Goal: Book appointment/travel/reservation

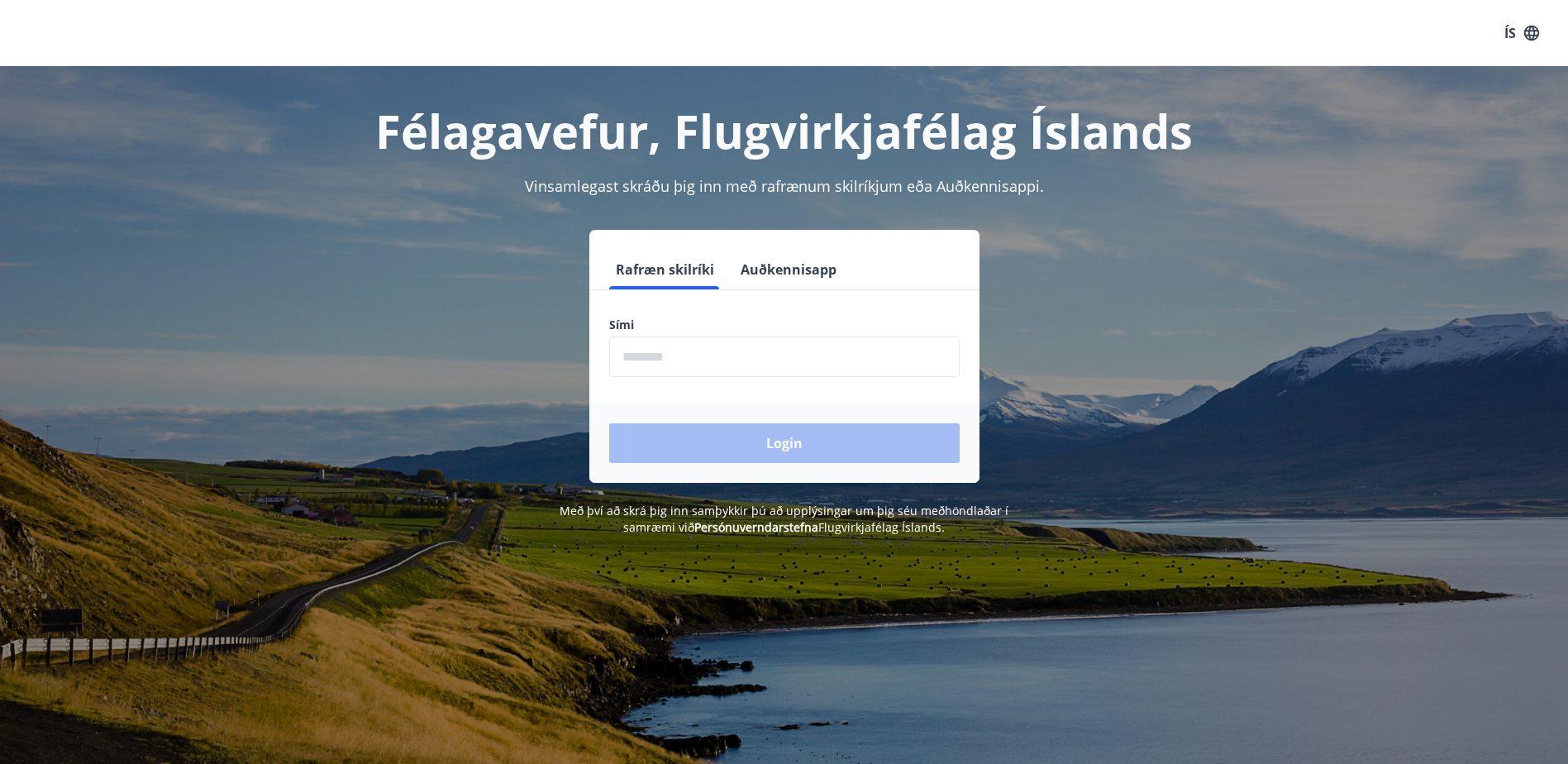
click at [678, 357] on input "phone" at bounding box center [784, 357] width 350 height 41
type input "********"
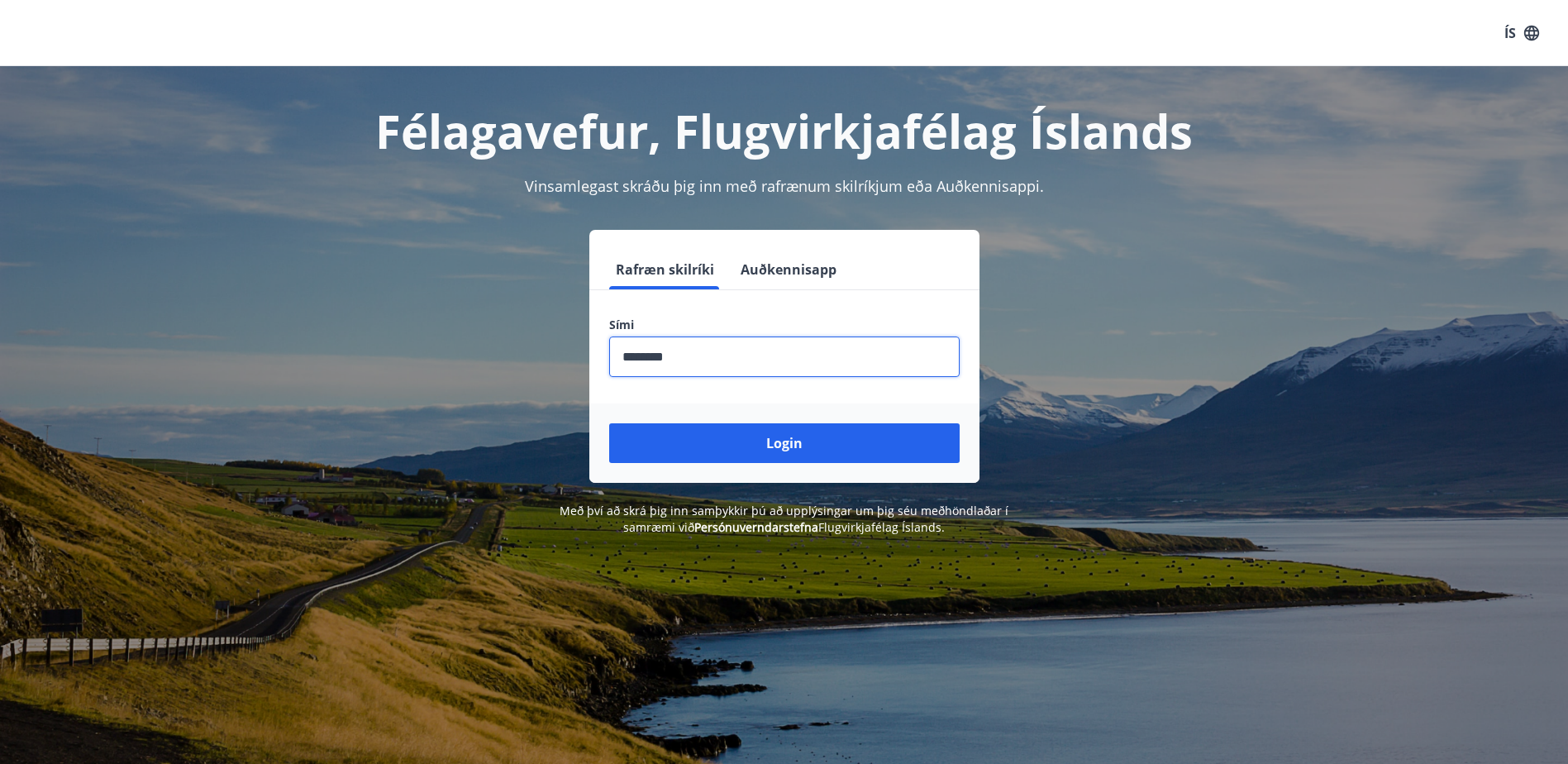
click at [725, 443] on button "Login" at bounding box center [784, 444] width 350 height 40
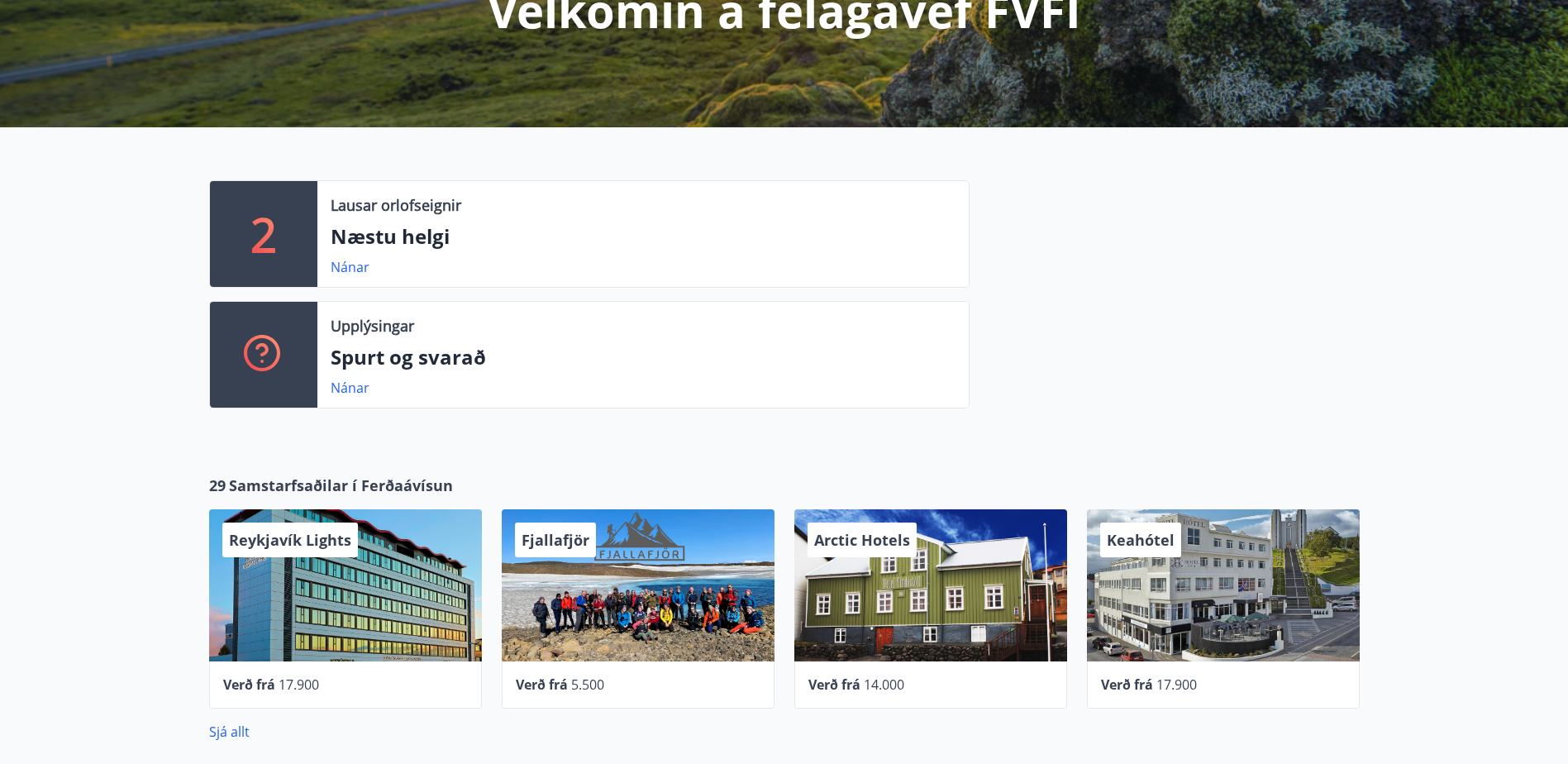
scroll to position [248, 0]
click at [346, 263] on link "Nánar" at bounding box center [349, 268] width 39 height 18
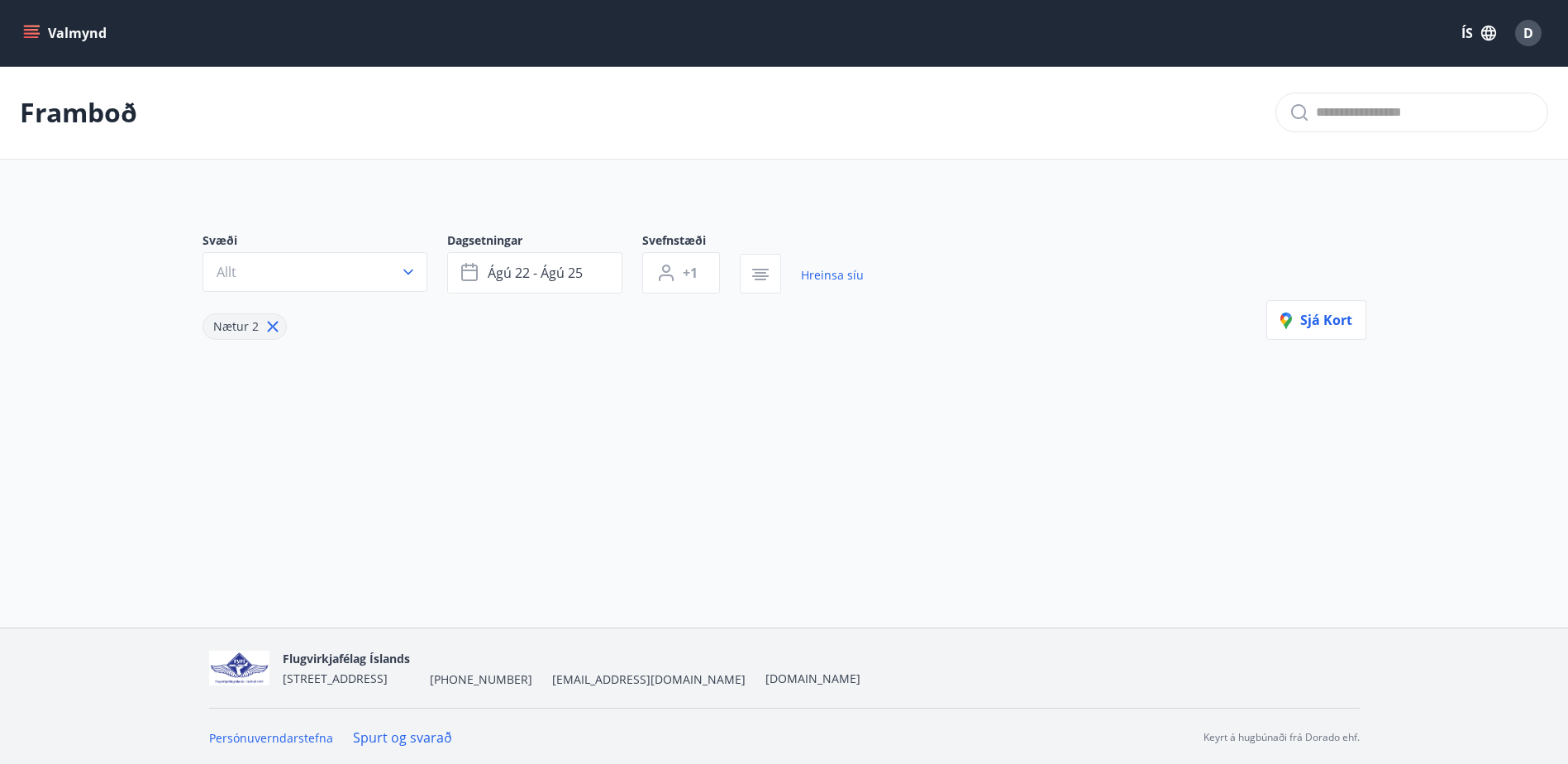
type input "*"
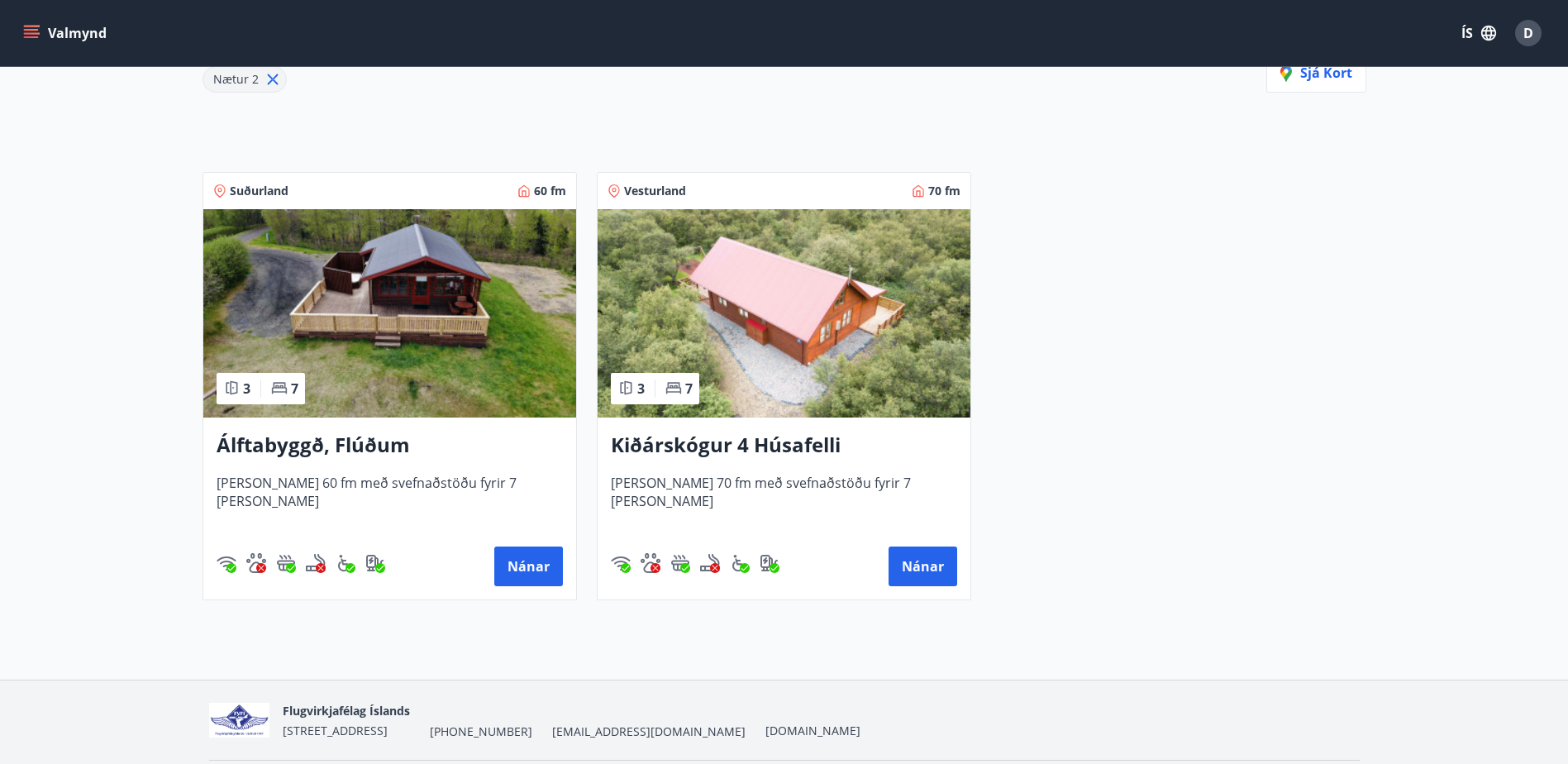
scroll to position [219, 0]
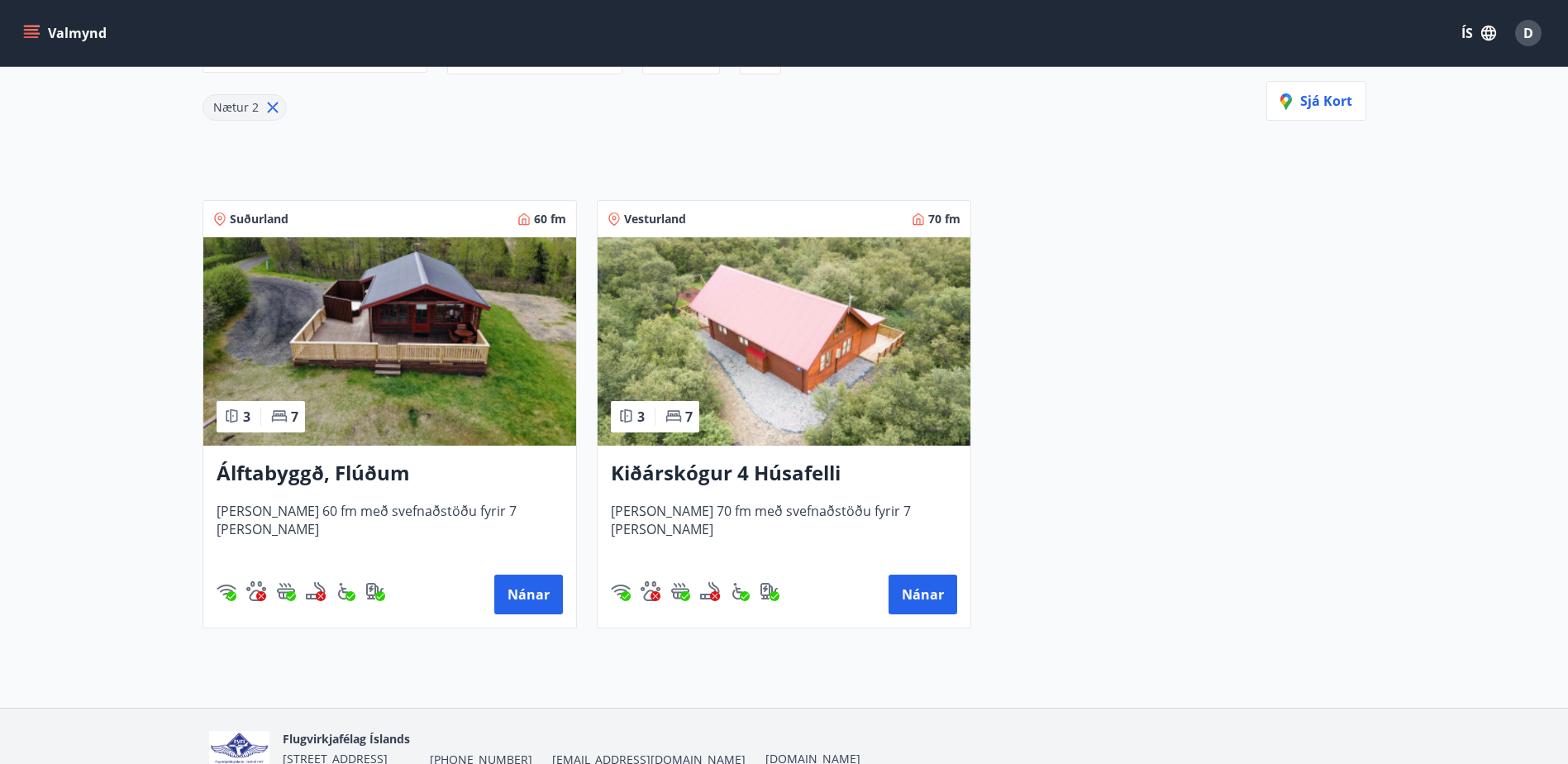
click at [723, 475] on h3 "Kiðárskógur 4 Húsafelli" at bounding box center [784, 474] width 346 height 30
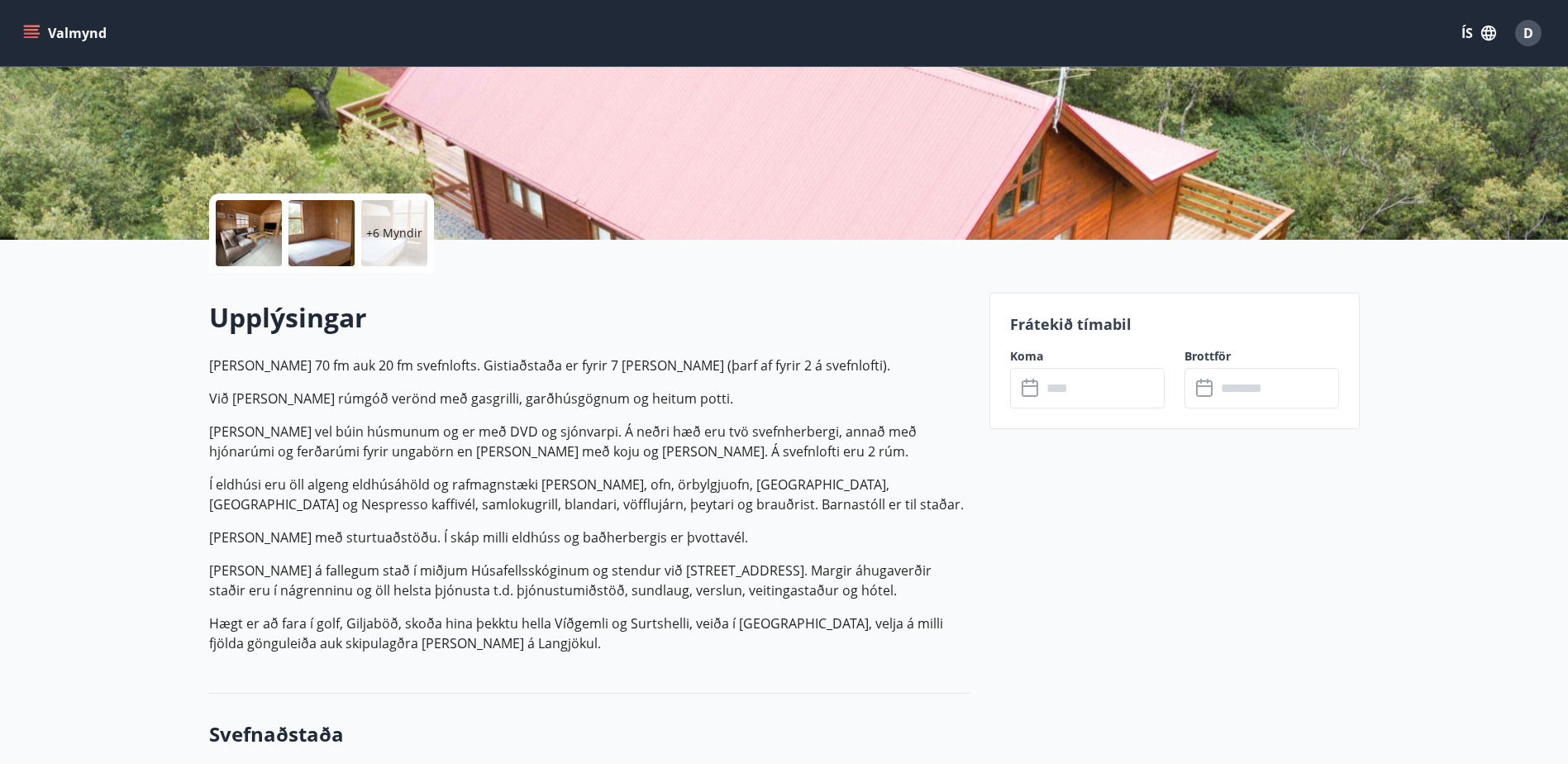
scroll to position [248, 0]
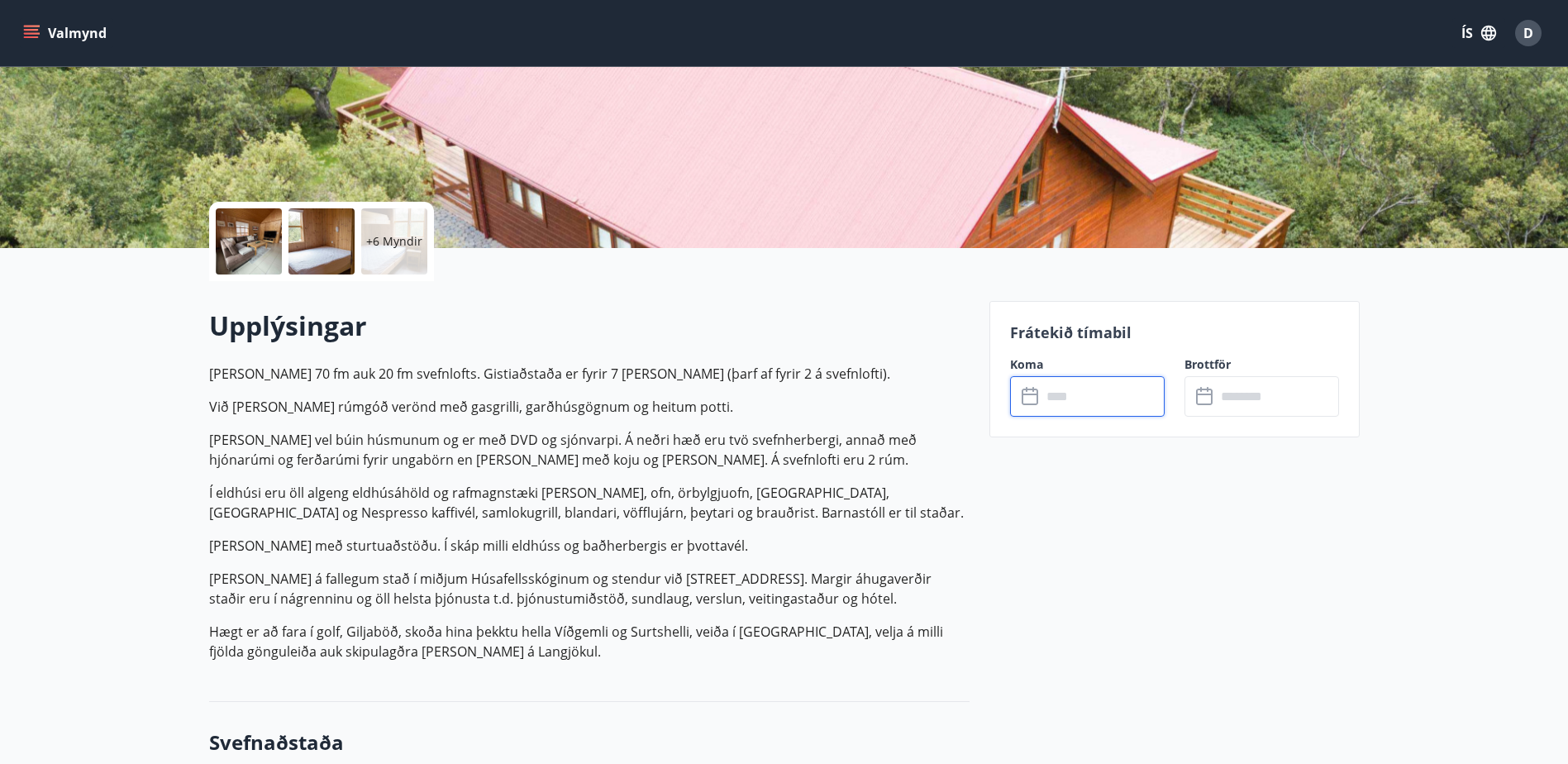
click at [1064, 387] on input "text" at bounding box center [1103, 397] width 123 height 41
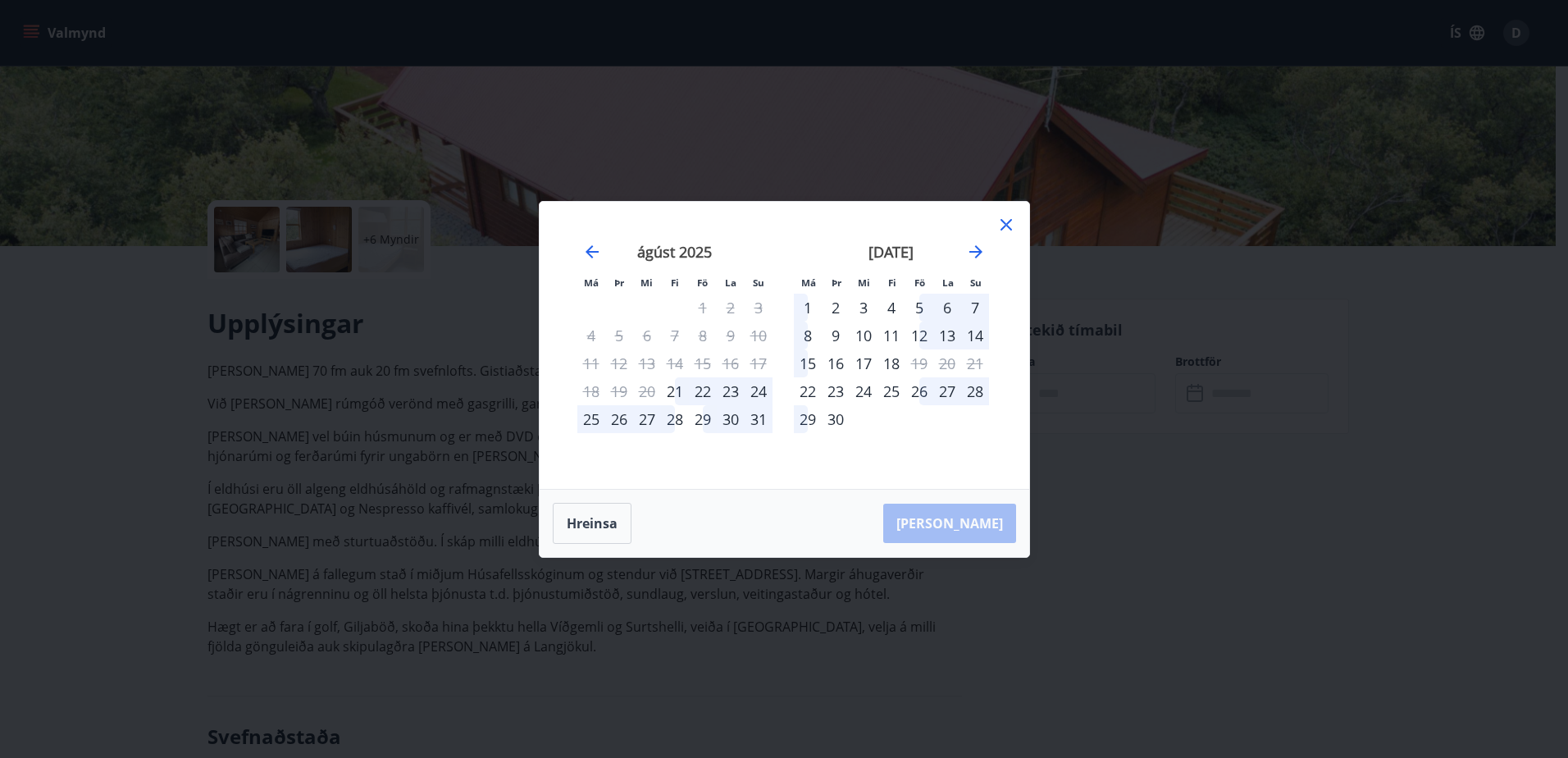
click at [920, 301] on div "5" at bounding box center [919, 307] width 28 height 28
click at [977, 306] on div "7" at bounding box center [975, 307] width 28 height 28
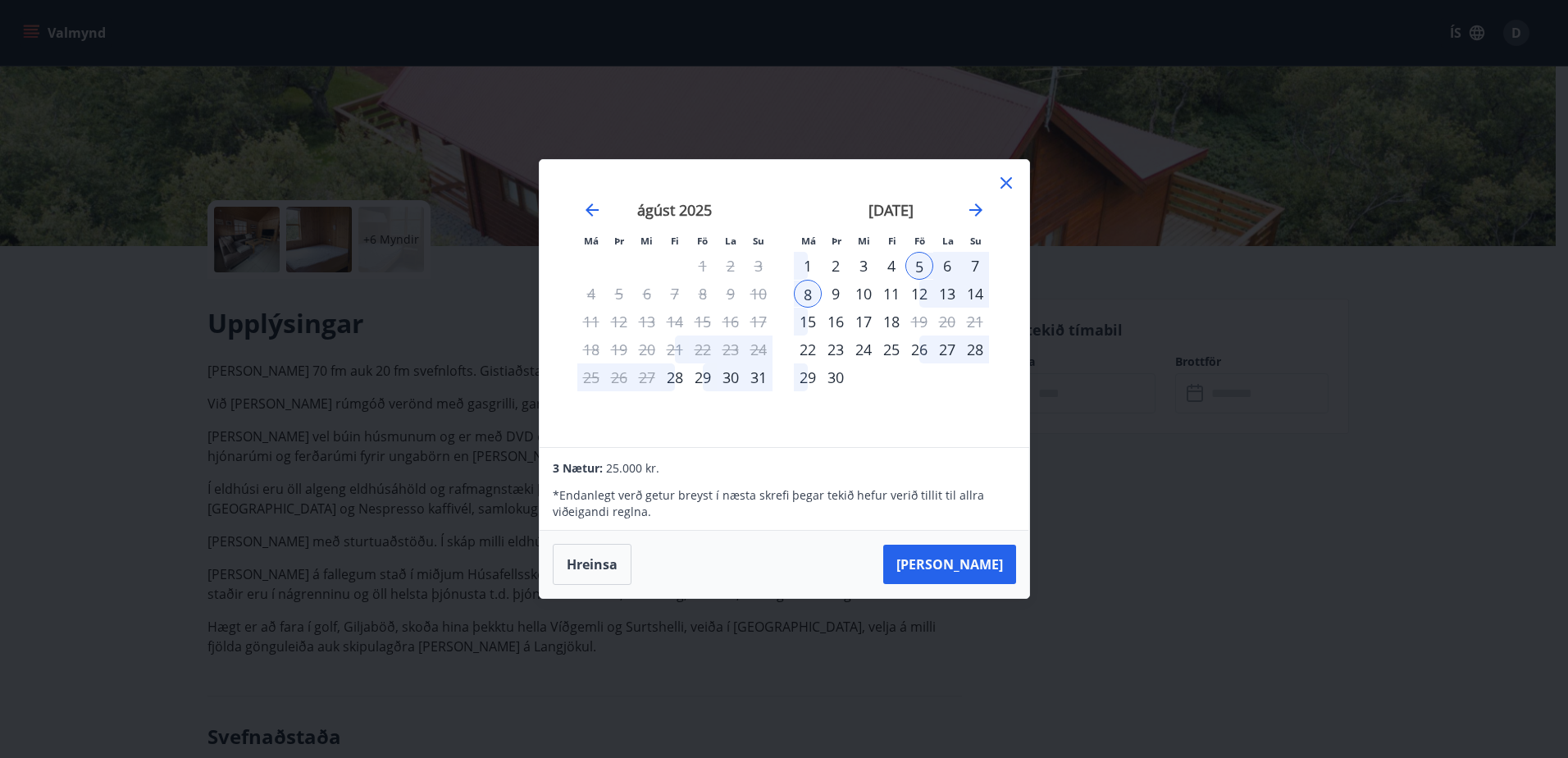
click at [1005, 181] on icon at bounding box center [1006, 183] width 20 height 20
